Goal: Use online tool/utility

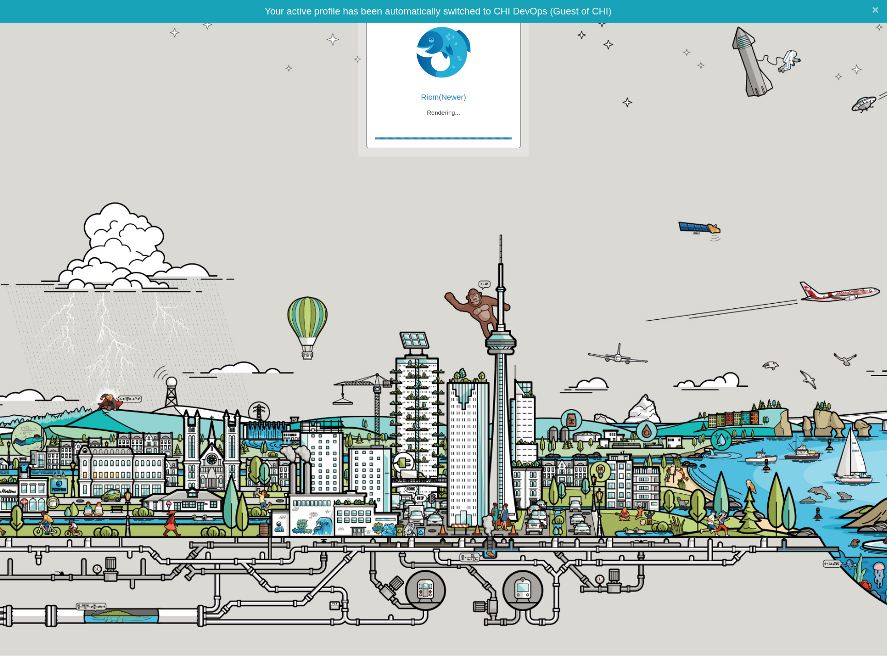
checkbox input "true"
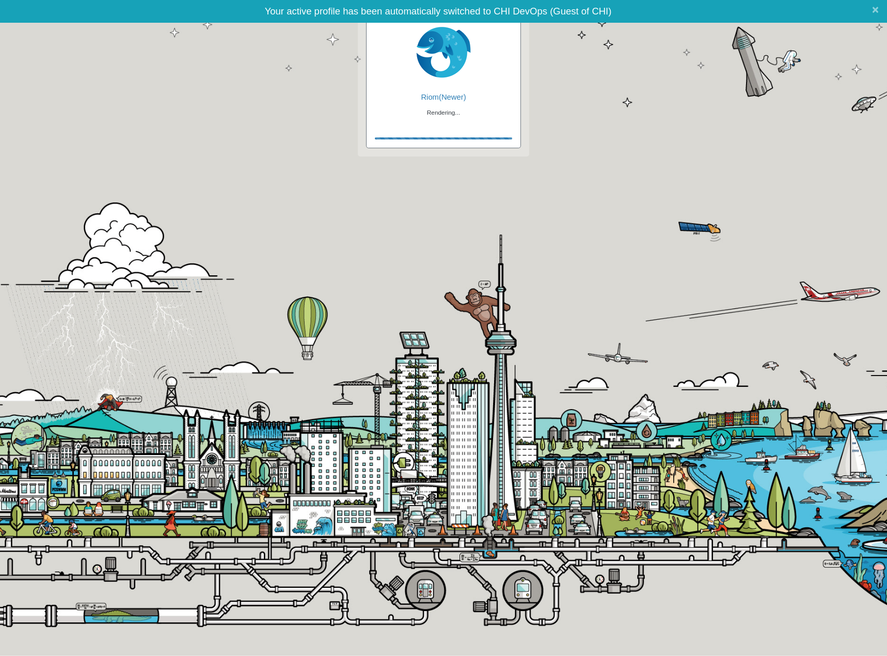
checkbox input "true"
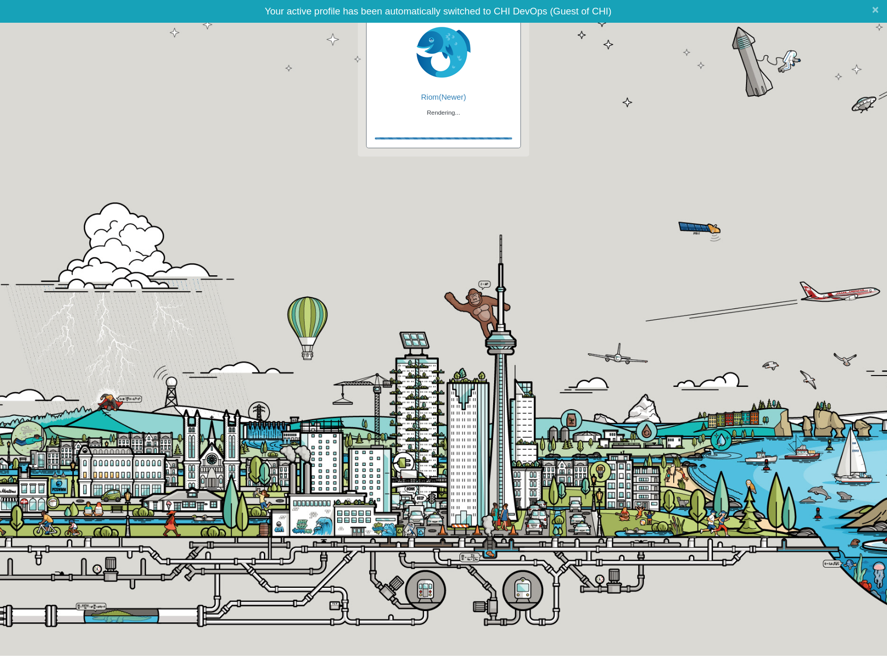
checkbox input "false"
checkbox input "true"
